Goal: Task Accomplishment & Management: Use online tool/utility

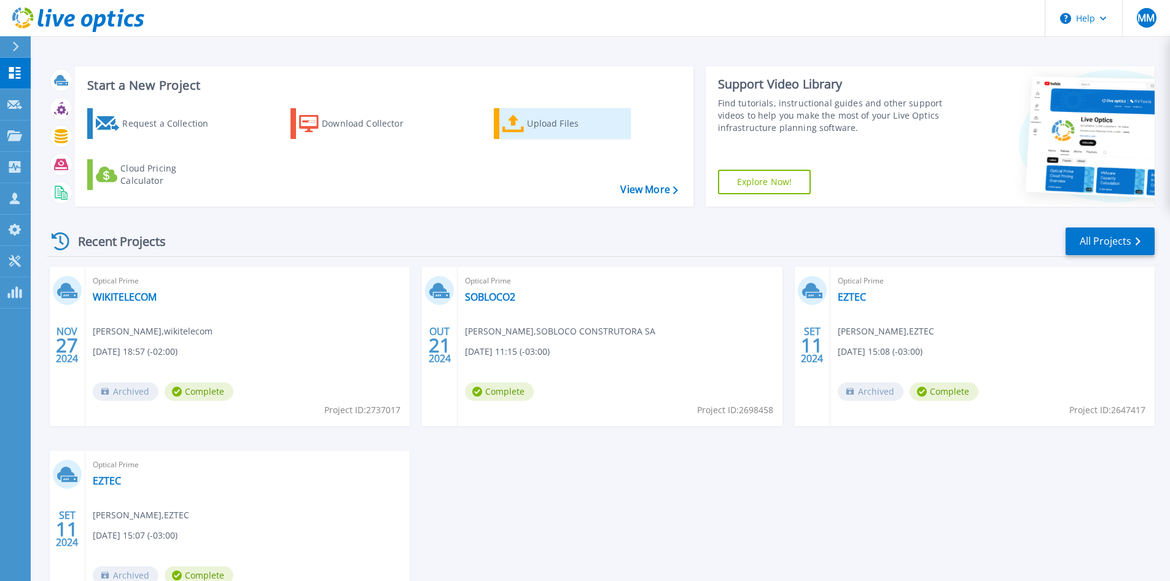
click at [542, 124] on div "Upload Files" at bounding box center [576, 123] width 98 height 25
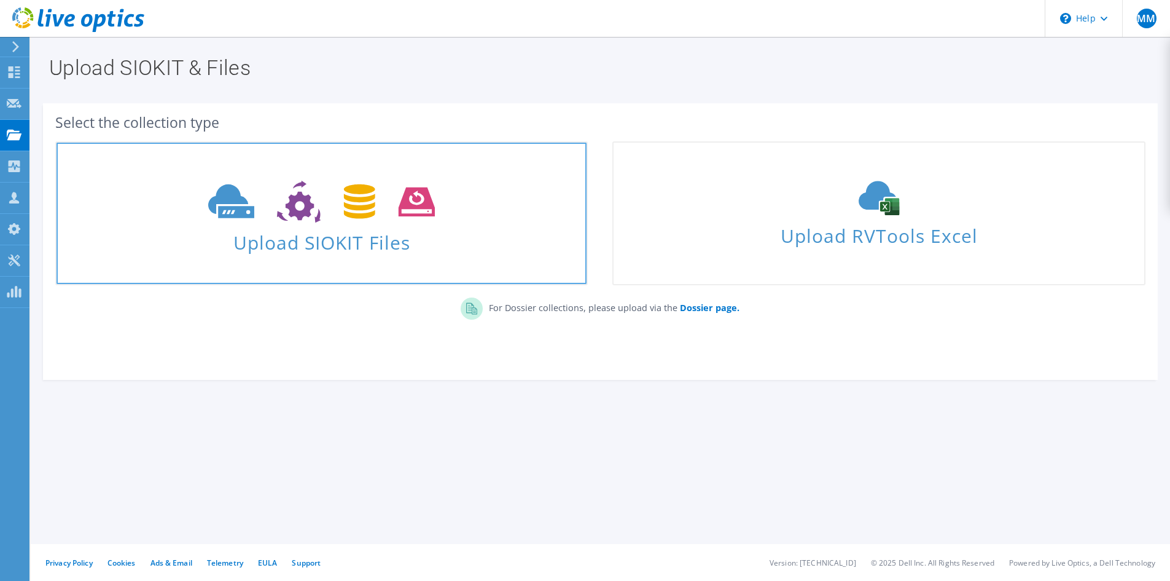
click at [301, 248] on span "Upload SIOKIT Files" at bounding box center [322, 238] width 530 height 26
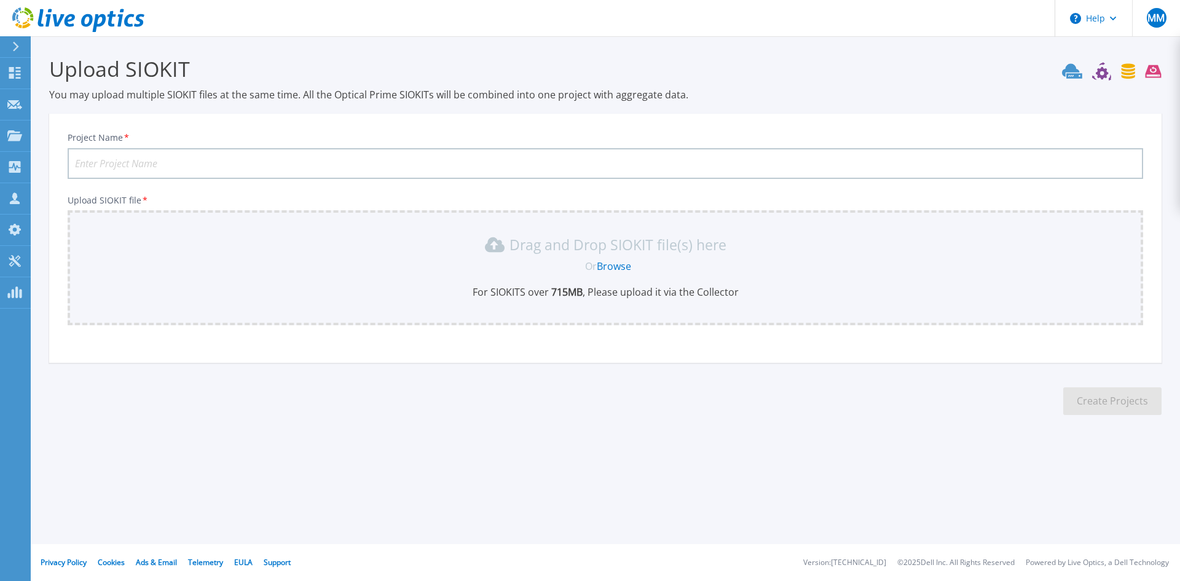
click at [535, 283] on div "Drag and Drop SIOKIT file(s) here Or Browse For SIOKITS over 715 MB , Please up…" at bounding box center [605, 267] width 1060 height 64
click at [627, 268] on link "Browse" at bounding box center [614, 266] width 34 height 14
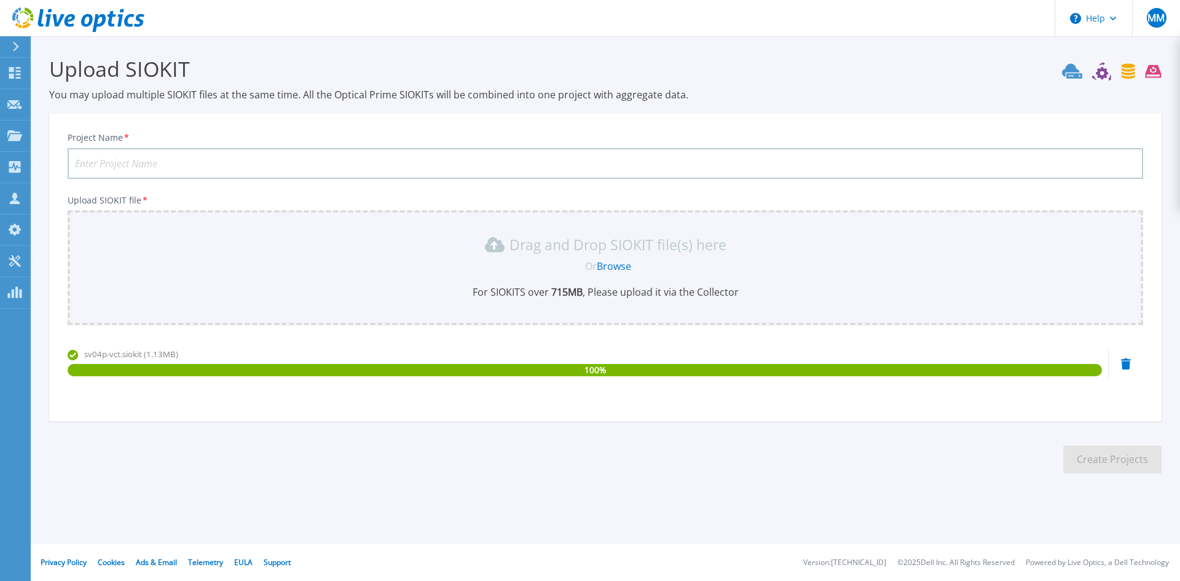
click at [143, 165] on input "Project Name *" at bounding box center [605, 163] width 1075 height 31
type input "BTP"
click at [1105, 457] on button "Create Projects" at bounding box center [1112, 459] width 98 height 28
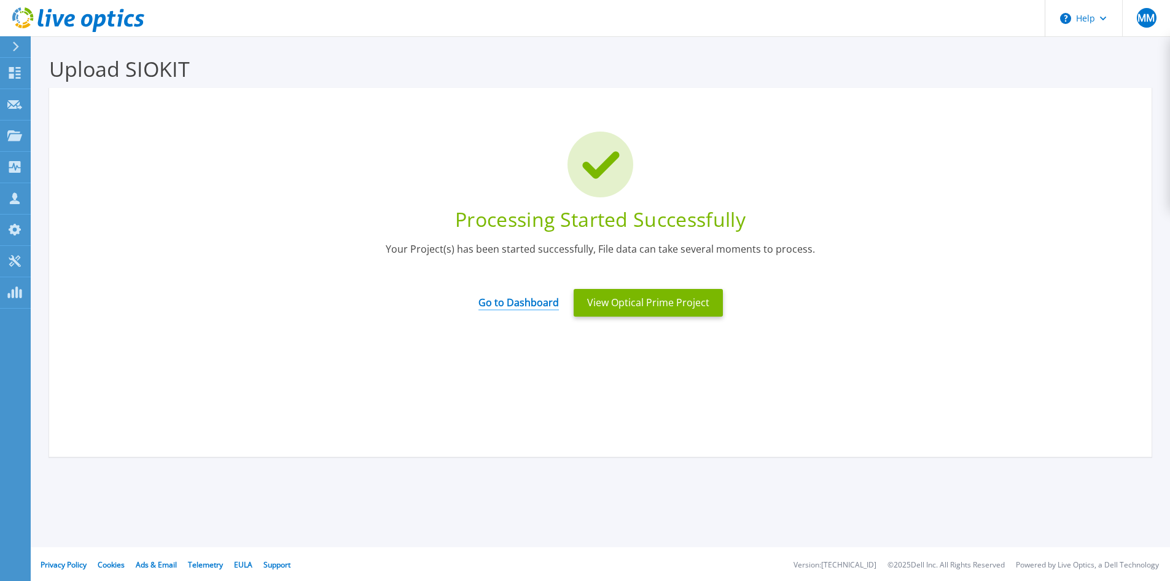
click at [517, 297] on link "Go to Dashboard" at bounding box center [519, 298] width 80 height 24
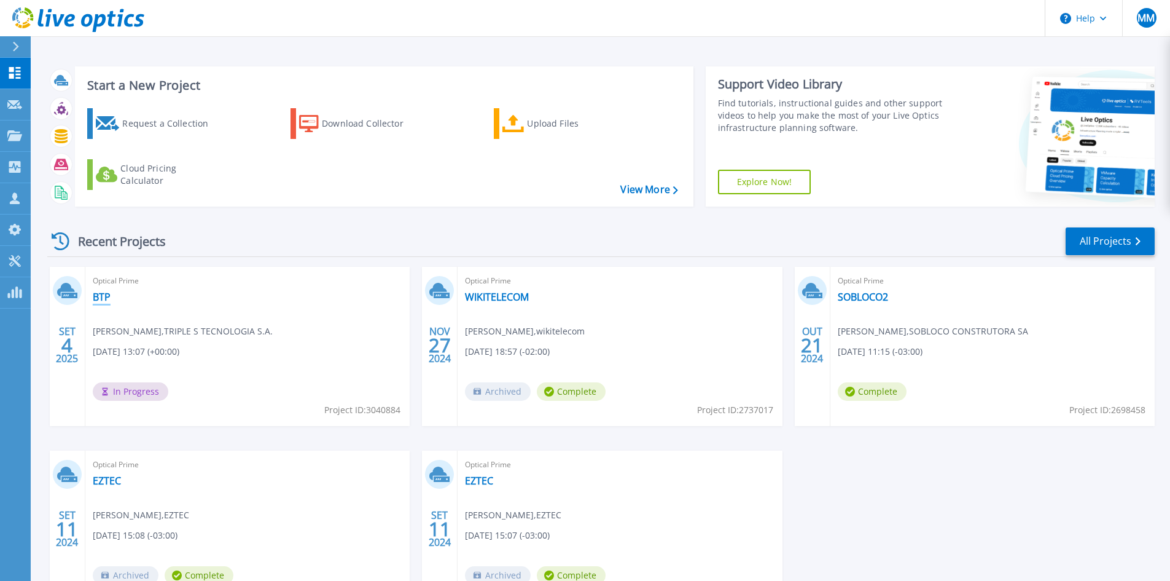
click at [99, 291] on link "BTP" at bounding box center [102, 297] width 18 height 12
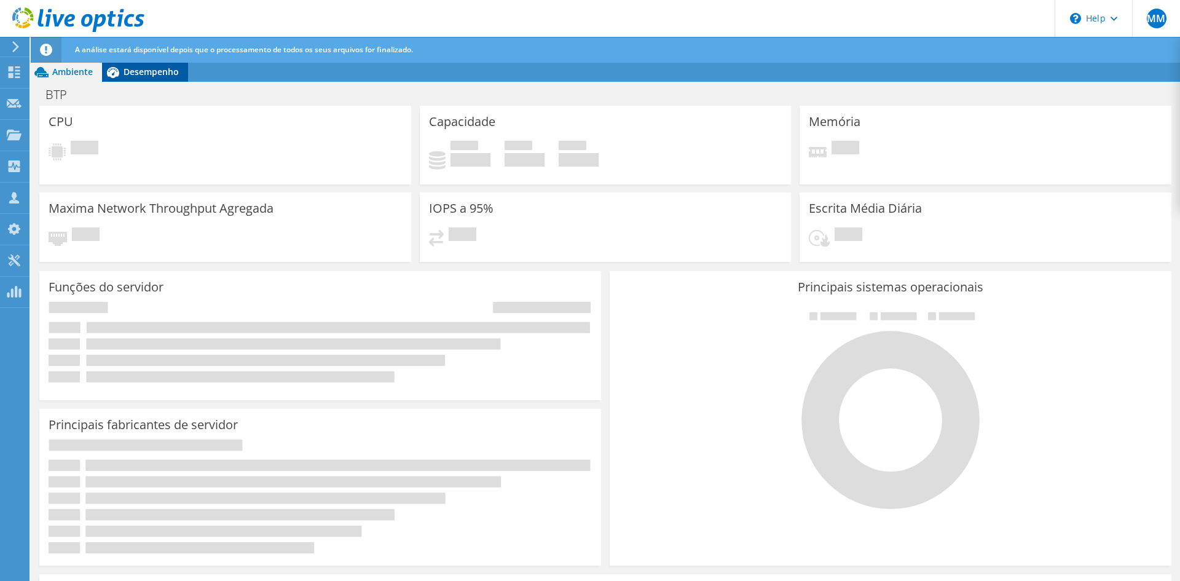
click at [143, 66] on span "Desempenho" at bounding box center [150, 72] width 55 height 12
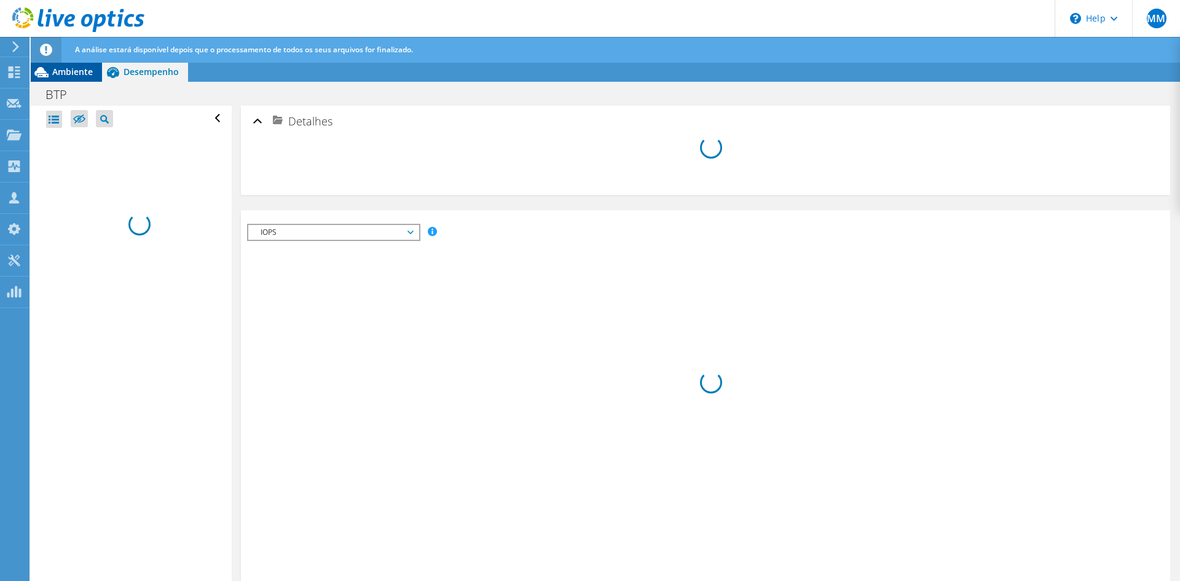
click at [71, 72] on span "Ambiente" at bounding box center [72, 72] width 41 height 12
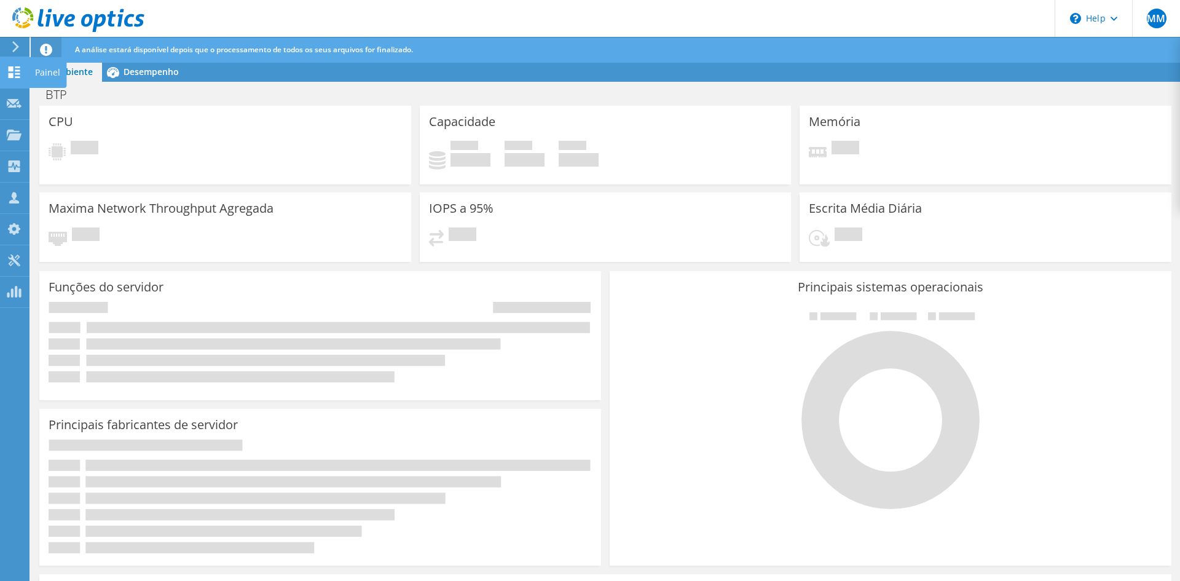
click at [15, 76] on icon at bounding box center [14, 72] width 15 height 12
